Goal: Transaction & Acquisition: Book appointment/travel/reservation

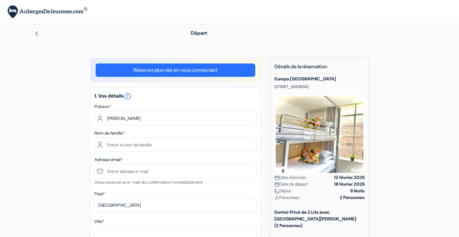
type input "Lionel"
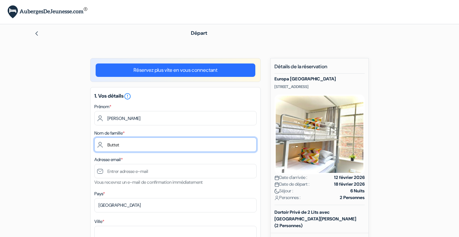
type input "Buttet"
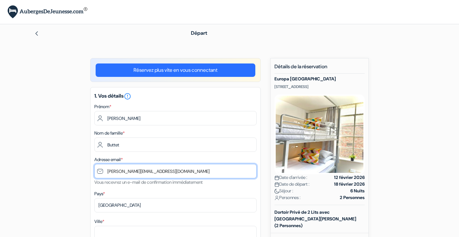
type input "[PERSON_NAME][EMAIL_ADDRESS][DOMAIN_NAME]"
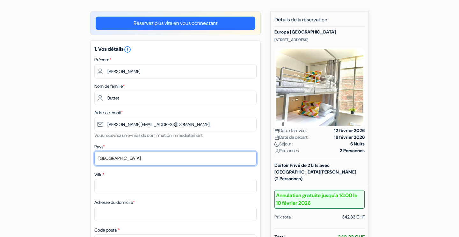
scroll to position [50, 0]
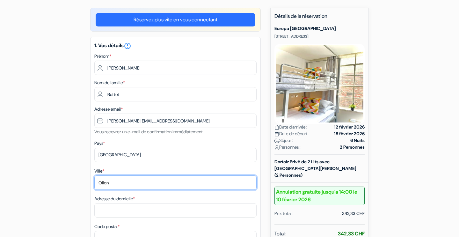
type input "Ollon"
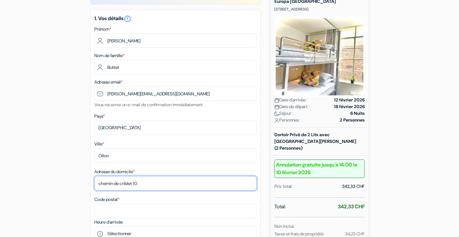
scroll to position [83, 0]
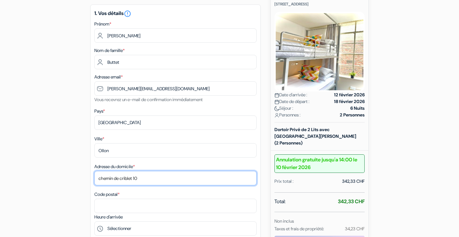
type input "chemin de criblet 10"
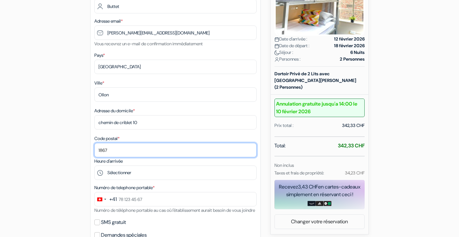
scroll to position [142, 0]
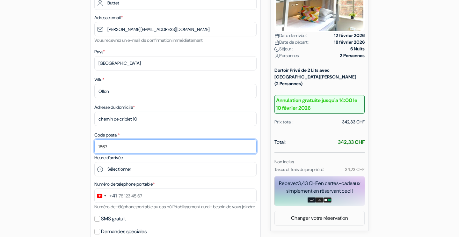
type input "1867"
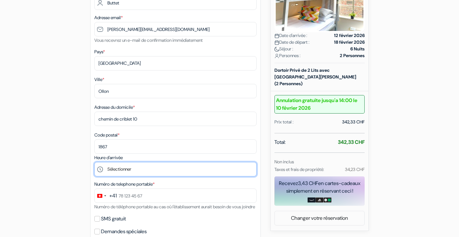
select select "18"
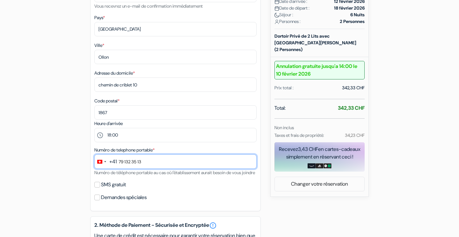
scroll to position [185, 0]
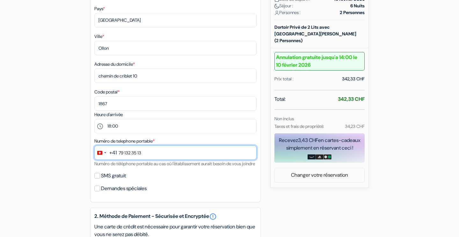
type input "79 132 35 13"
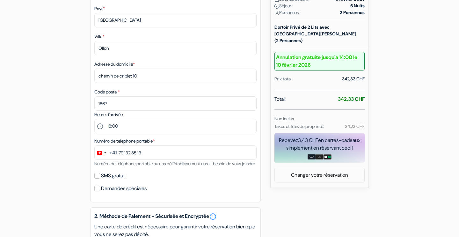
click at [96, 179] on input "SMS gratuit" at bounding box center [97, 176] width 6 height 6
checkbox input "true"
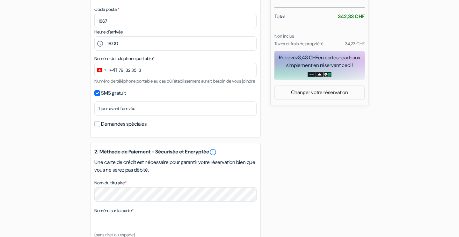
scroll to position [268, 0]
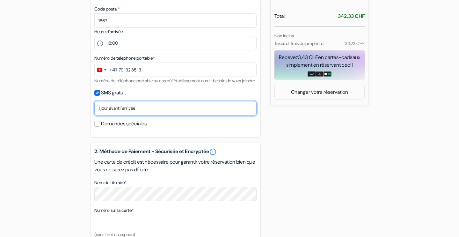
select select "2"
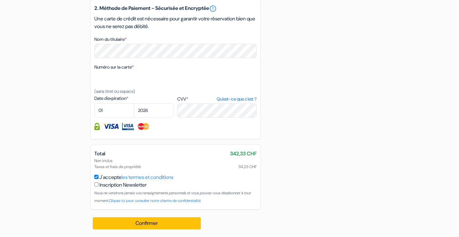
scroll to position [419, 0]
select select "11"
select select "2027"
click at [135, 224] on button "Confirmer Loading..." at bounding box center [147, 223] width 108 height 12
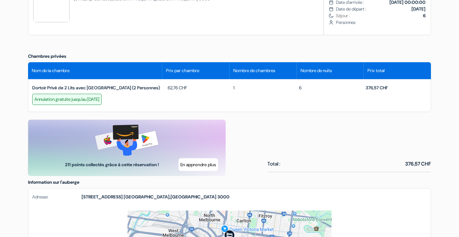
scroll to position [254, 0]
